Goal: Information Seeking & Learning: Learn about a topic

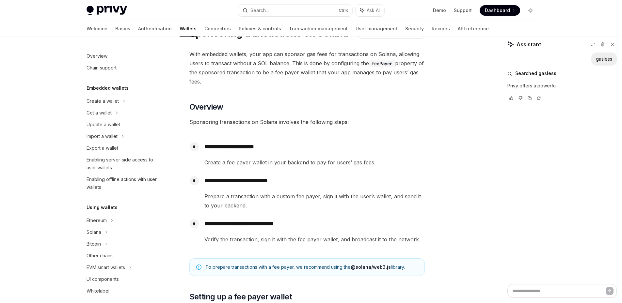
scroll to position [297, 0]
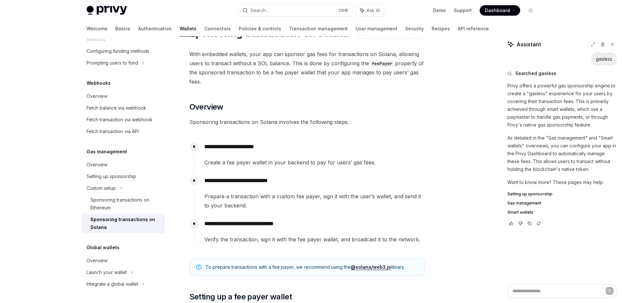
type textarea "*"
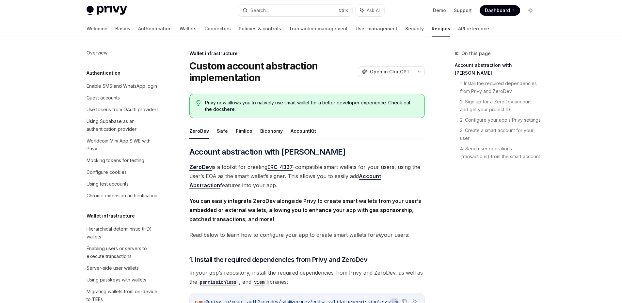
scroll to position [189, 0]
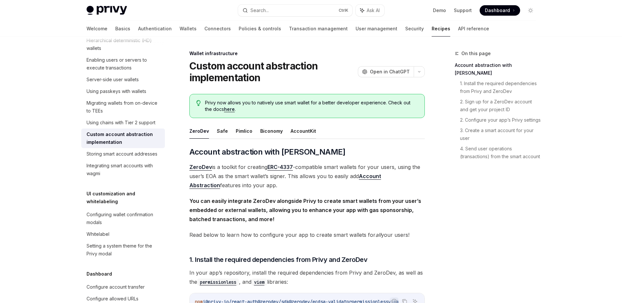
click at [296, 134] on button "AccountKit" at bounding box center [302, 130] width 25 height 15
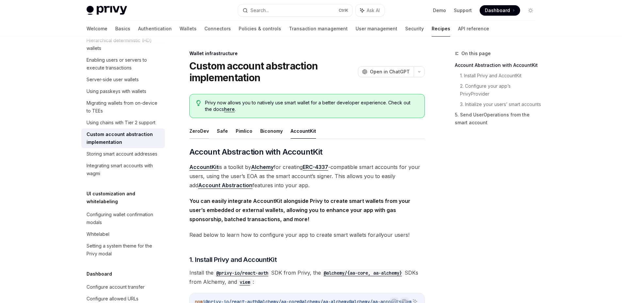
click at [200, 131] on button "ZeroDev" at bounding box center [199, 130] width 20 height 15
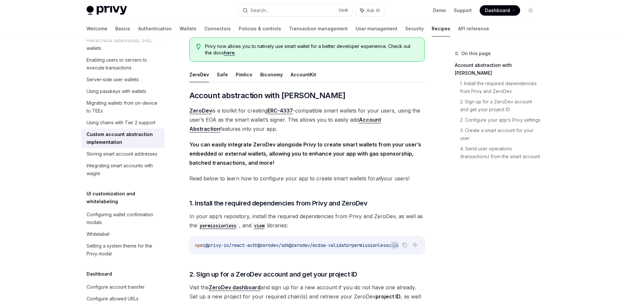
scroll to position [65, 0]
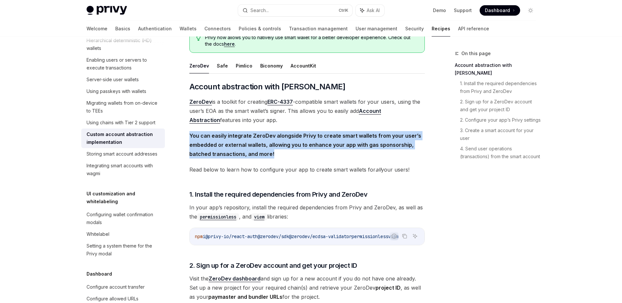
drag, startPoint x: 285, startPoint y: 155, endPoint x: 188, endPoint y: 138, distance: 98.4
click at [293, 155] on span "You can easily integrate ZeroDev alongside Privy to create smart wallets from y…" at bounding box center [306, 144] width 235 height 27
drag, startPoint x: 260, startPoint y: 149, endPoint x: 188, endPoint y: 137, distance: 72.8
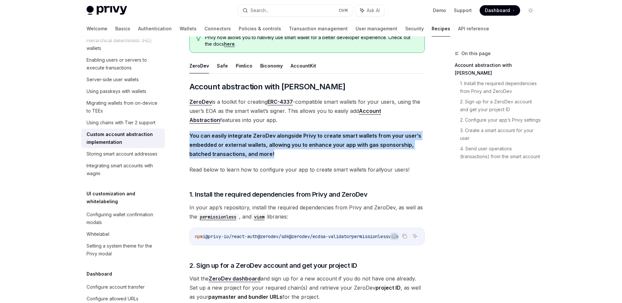
copy strong "You can easily integrate ZeroDev alongside Privy to create smart wallets from y…"
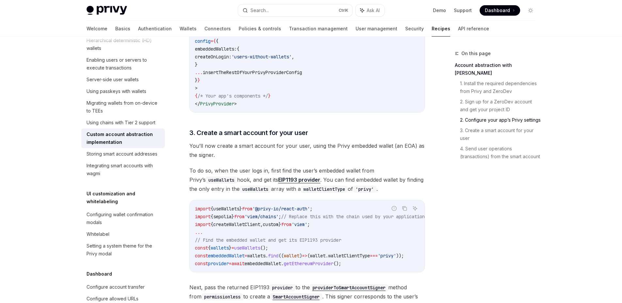
scroll to position [587, 0]
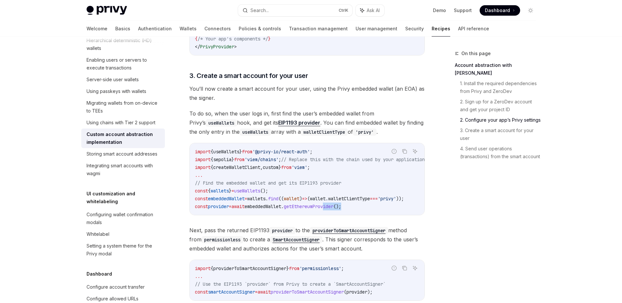
drag, startPoint x: 341, startPoint y: 217, endPoint x: 399, endPoint y: 220, distance: 57.8
click at [399, 215] on div "import { useWallets } from '@privy-io/react-auth' ; import { sepolia } from 'vi…" at bounding box center [307, 179] width 235 height 72
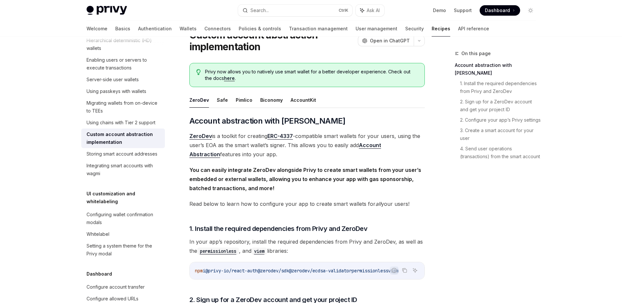
scroll to position [0, 0]
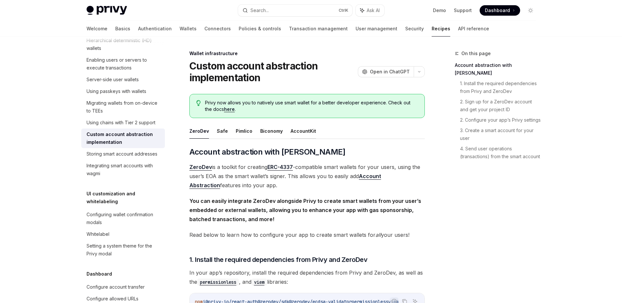
click at [296, 131] on button "AccountKit" at bounding box center [302, 130] width 25 height 15
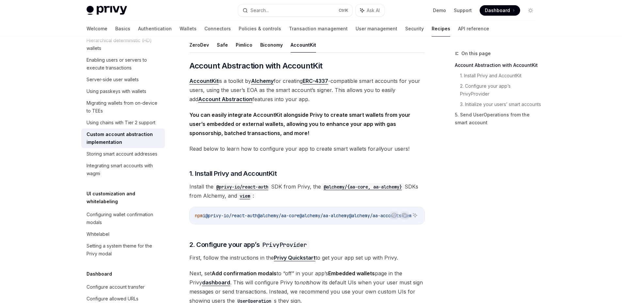
scroll to position [98, 0]
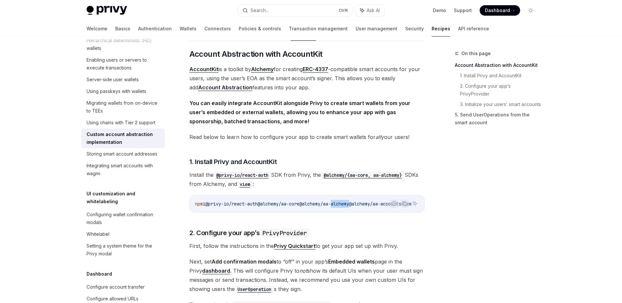
drag, startPoint x: 364, startPoint y: 212, endPoint x: 344, endPoint y: 211, distance: 20.0
click at [344, 211] on div "npm i @privy-io/react-auth @alchemy/aa-core @alchemy/aa-alchemy @alchemy/aa-acc…" at bounding box center [307, 203] width 235 height 17
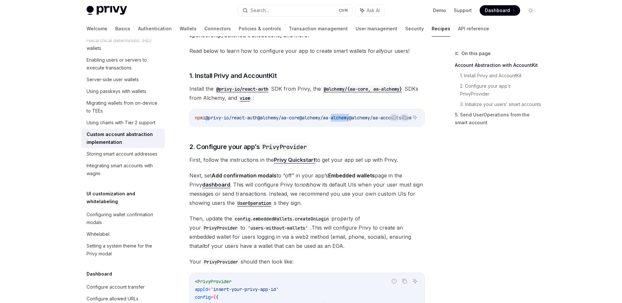
scroll to position [196, 0]
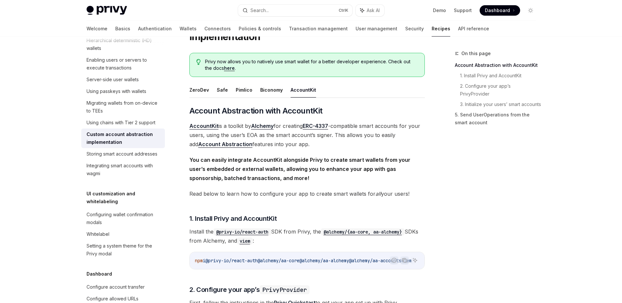
scroll to position [0, 0]
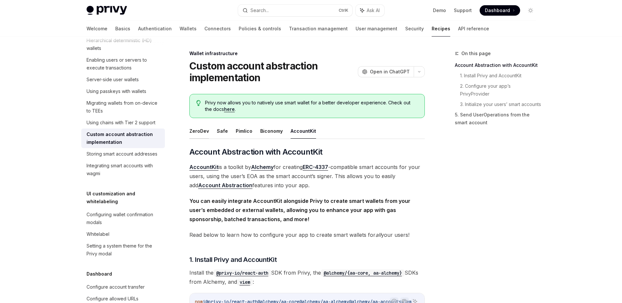
click at [202, 131] on button "ZeroDev" at bounding box center [199, 130] width 20 height 15
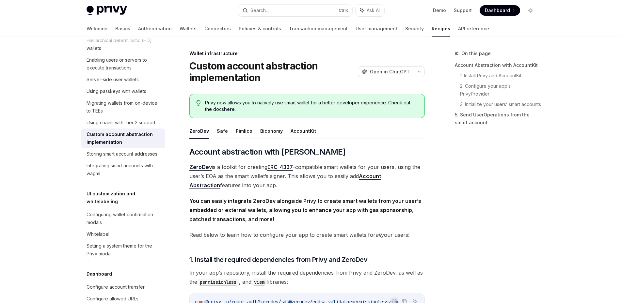
click at [224, 135] on button "Safe" at bounding box center [222, 130] width 11 height 15
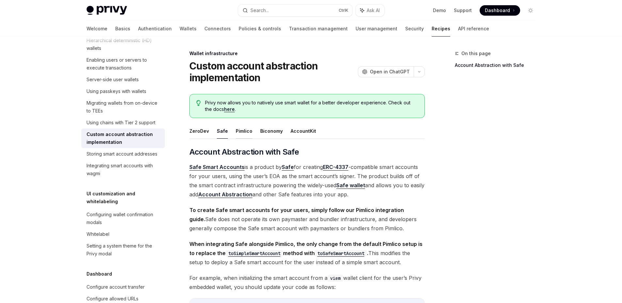
click at [237, 132] on button "Pimlico" at bounding box center [244, 130] width 17 height 15
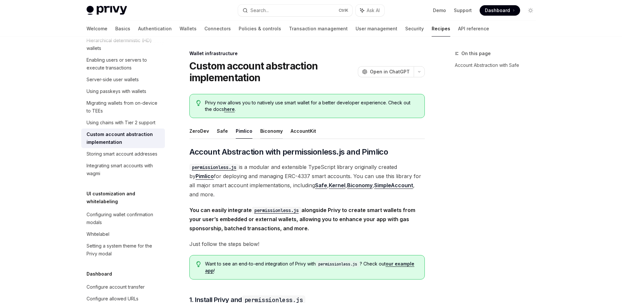
drag, startPoint x: 237, startPoint y: 132, endPoint x: 263, endPoint y: 133, distance: 26.2
click at [263, 133] on button "Biconomy" at bounding box center [271, 130] width 23 height 15
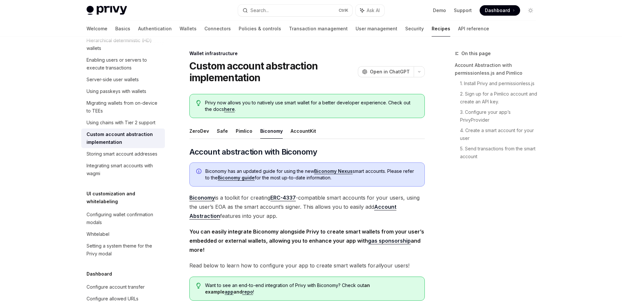
click at [306, 135] on button "AccountKit" at bounding box center [302, 130] width 25 height 15
type textarea "*"
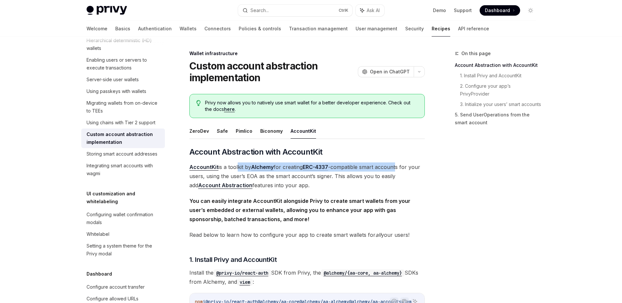
drag, startPoint x: 235, startPoint y: 167, endPoint x: 400, endPoint y: 167, distance: 165.1
click at [400, 167] on span "AccountKit is a toolkit by Alchemy for creating ERC-4337 -compatible smart acco…" at bounding box center [306, 176] width 235 height 27
click at [414, 169] on span "AccountKit is a toolkit by Alchemy for creating ERC-4337 -compatible smart acco…" at bounding box center [306, 176] width 235 height 27
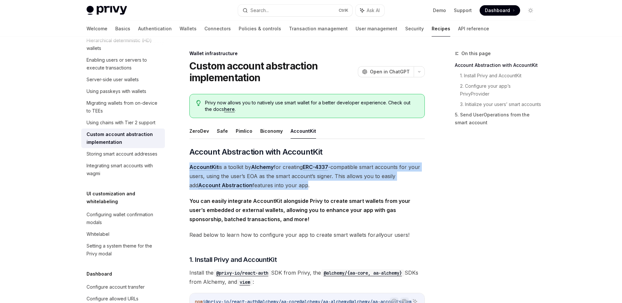
drag, startPoint x: 181, startPoint y: 166, endPoint x: 236, endPoint y: 177, distance: 56.6
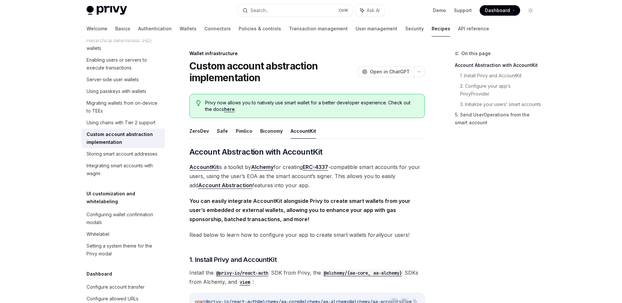
drag, startPoint x: 181, startPoint y: 165, endPoint x: 416, endPoint y: 187, distance: 236.0
